Goal: Information Seeking & Learning: Find specific fact

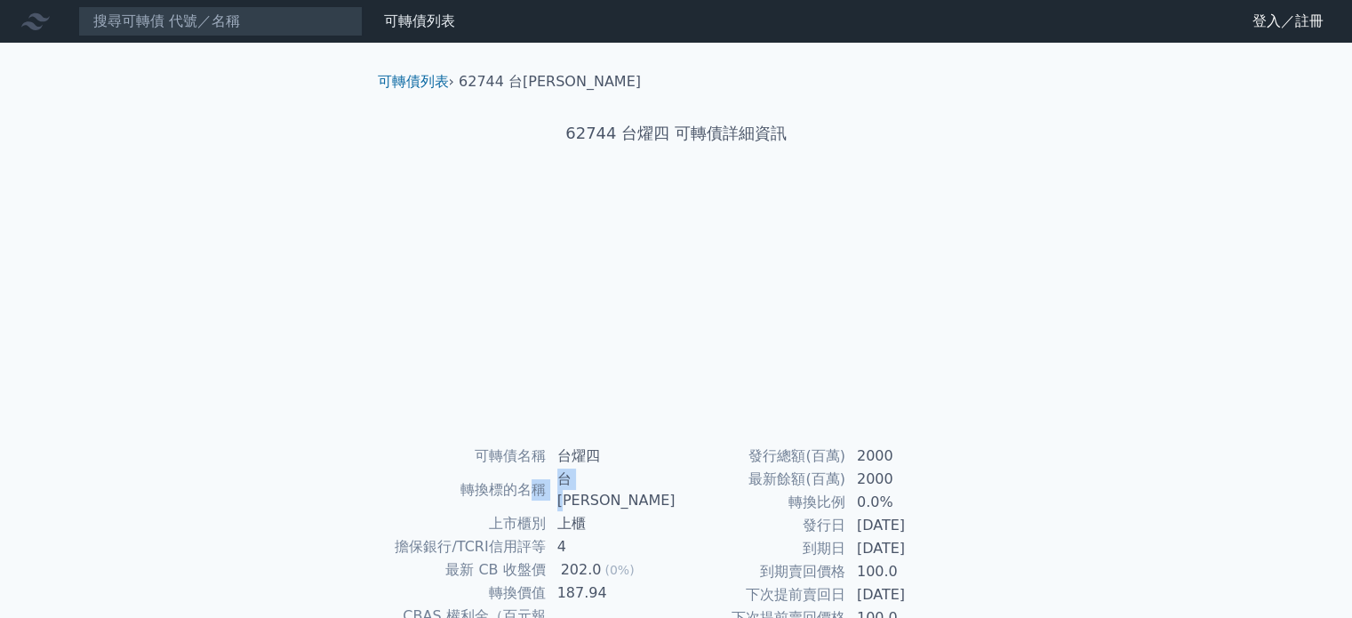
drag, startPoint x: 555, startPoint y: 481, endPoint x: 599, endPoint y: 481, distance: 44.4
click at [599, 481] on tr "轉換標的名稱 台燿" at bounding box center [531, 490] width 292 height 44
drag, startPoint x: 599, startPoint y: 481, endPoint x: 601, endPoint y: 493, distance: 12.6
click at [600, 483] on td "台[PERSON_NAME]" at bounding box center [612, 490] width 130 height 44
click at [602, 512] on td "上櫃" at bounding box center [612, 523] width 130 height 23
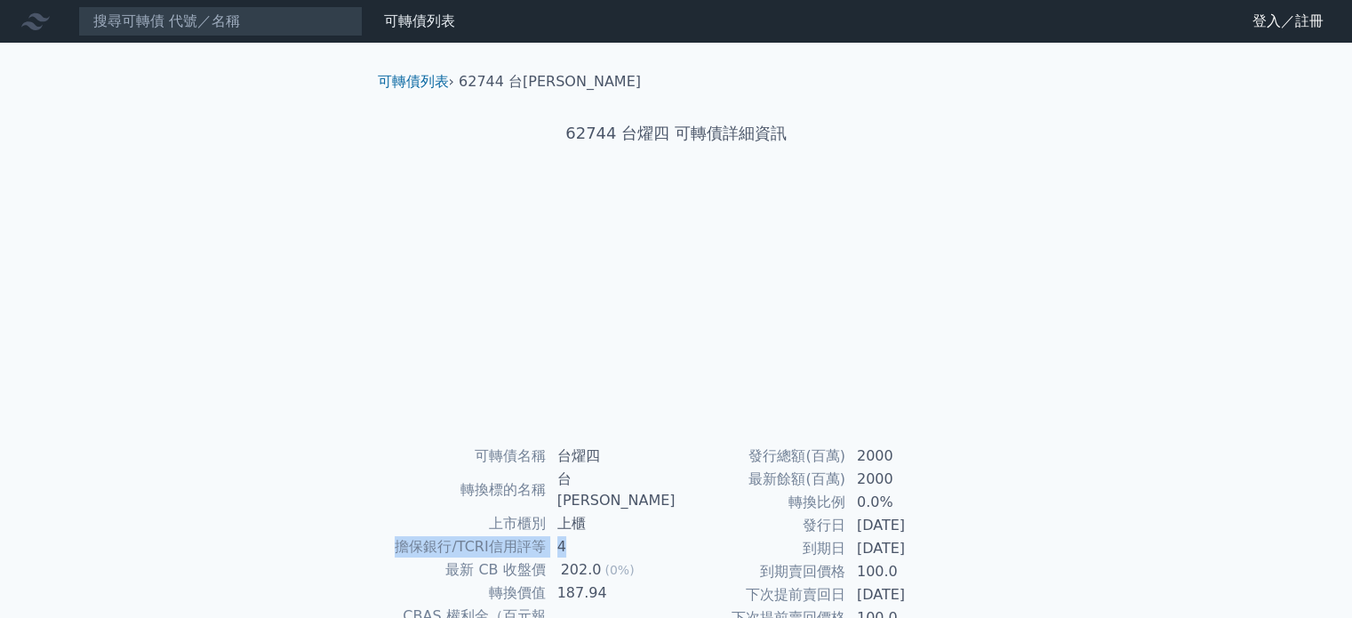
drag, startPoint x: 602, startPoint y: 500, endPoint x: 604, endPoint y: 517, distance: 18.0
click at [604, 517] on tbody "可轉債名稱 台燿四 轉換標的名稱 台燿 上市櫃別 上櫃 擔保銀行/TCRI信用評等 4 最新 CB 收盤價 202.0 (0%) 轉換價值 187.94 CB…" at bounding box center [531, 615] width 292 height 343
click at [604, 535] on td "4" at bounding box center [612, 546] width 130 height 23
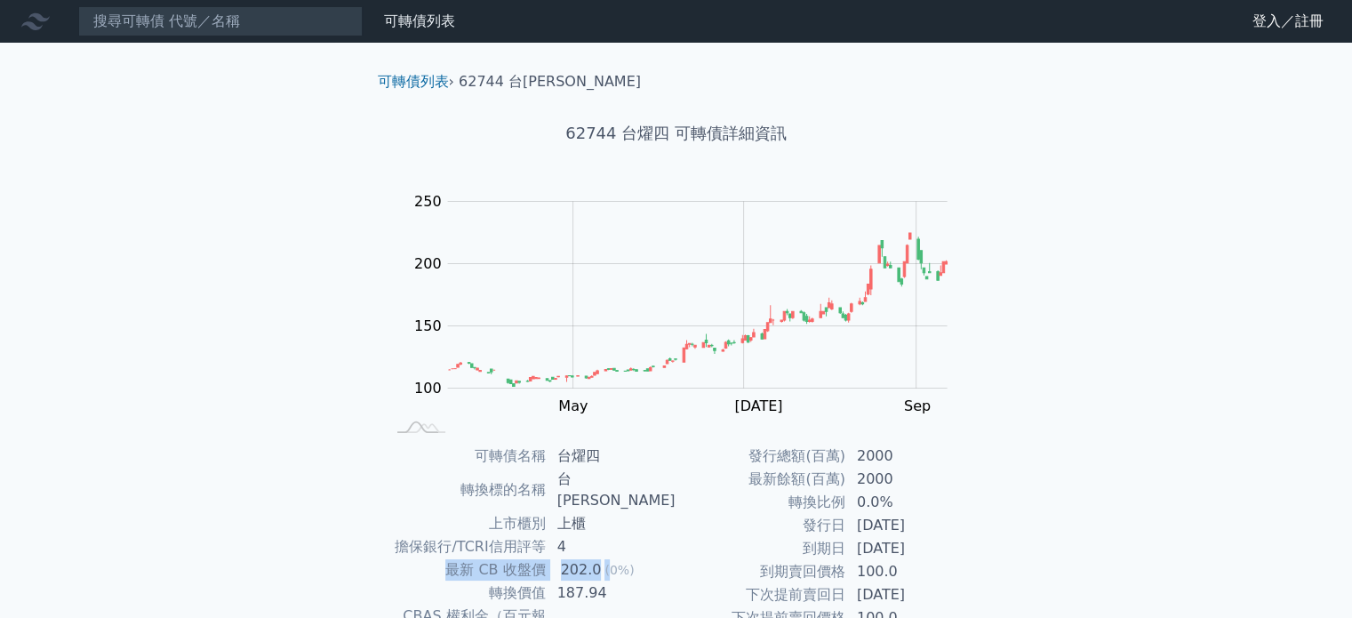
drag, startPoint x: 611, startPoint y: 531, endPoint x: 614, endPoint y: 548, distance: 18.1
click at [614, 548] on tbody "可轉債名稱 台燿四 轉換標的名稱 台燿 上市櫃別 上櫃 擔保銀行/TCRI信用評等 4 最新 CB 收盤價 202.0 (0%) 轉換價值 187.94 CB…" at bounding box center [531, 615] width 292 height 343
click at [614, 563] on span "(0%)" at bounding box center [618, 570] width 29 height 14
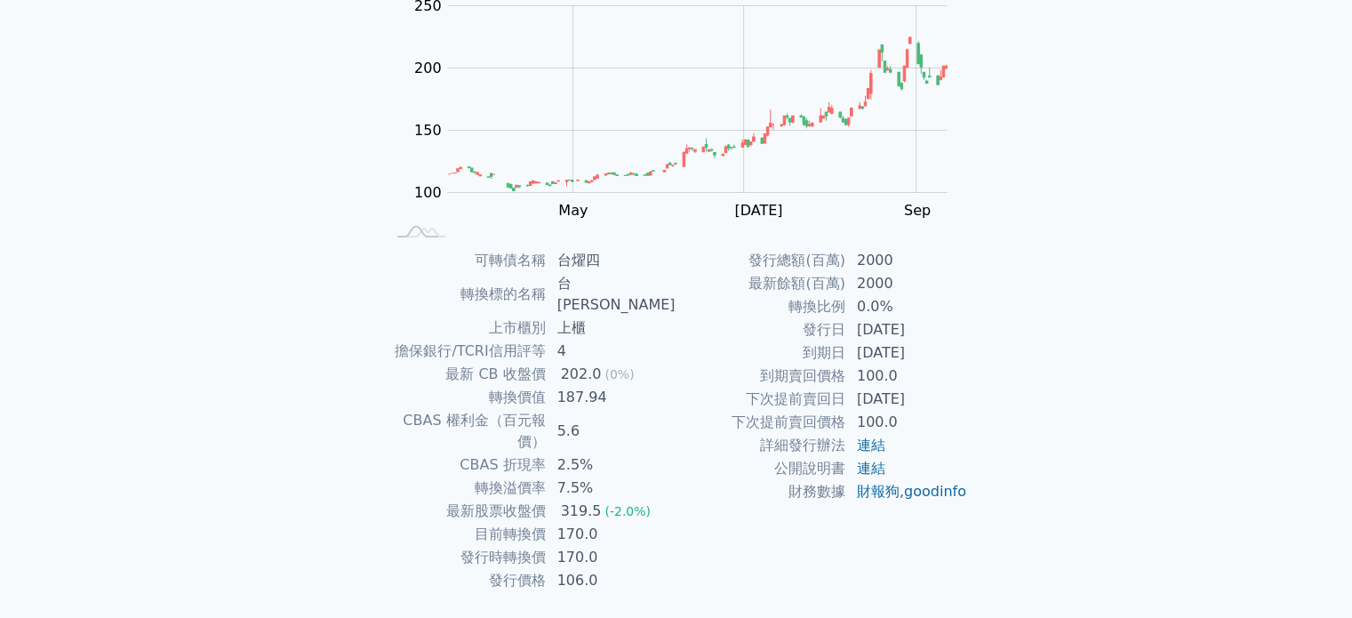
scroll to position [205, 0]
